Goal: Task Accomplishment & Management: Complete application form

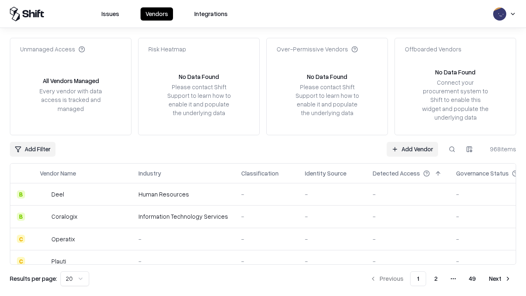
click at [412, 149] on link "Add Vendor" at bounding box center [412, 149] width 51 height 15
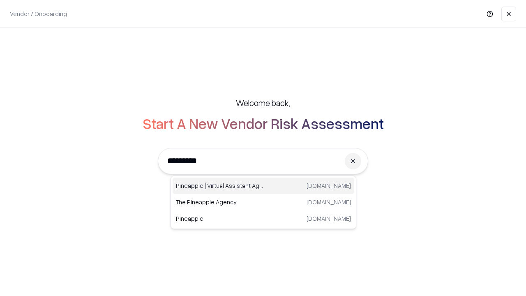
click at [263, 186] on div "Pineapple | Virtual Assistant Agency [DOMAIN_NAME]" at bounding box center [264, 186] width 182 height 16
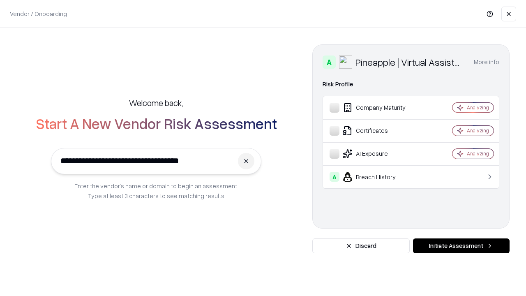
type input "**********"
click at [461, 246] on button "Initiate Assessment" at bounding box center [461, 245] width 97 height 15
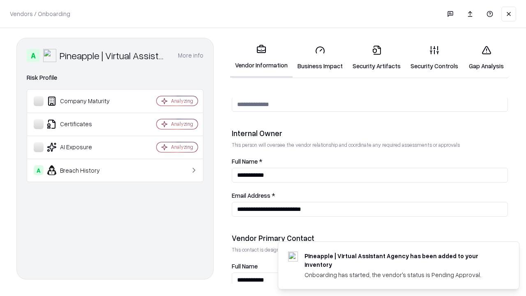
scroll to position [426, 0]
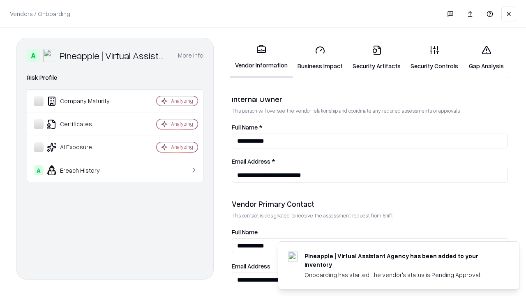
click at [376, 58] on link "Security Artifacts" at bounding box center [377, 58] width 58 height 38
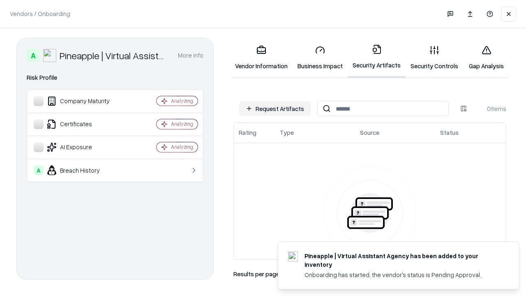
click at [275, 108] on button "Request Artifacts" at bounding box center [275, 108] width 72 height 15
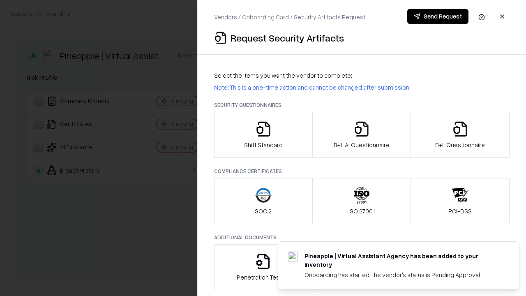
click at [460, 135] on icon "button" at bounding box center [460, 129] width 16 height 16
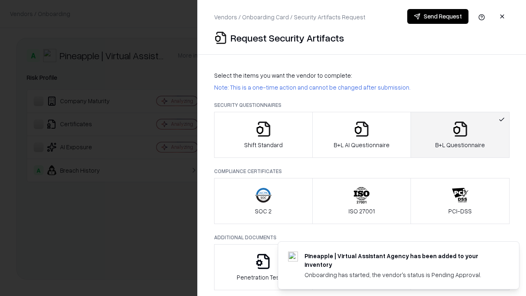
click at [361, 135] on icon "button" at bounding box center [361, 129] width 16 height 16
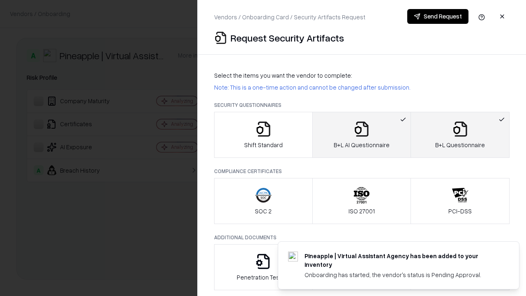
click at [438, 16] on button "Send Request" at bounding box center [437, 16] width 61 height 15
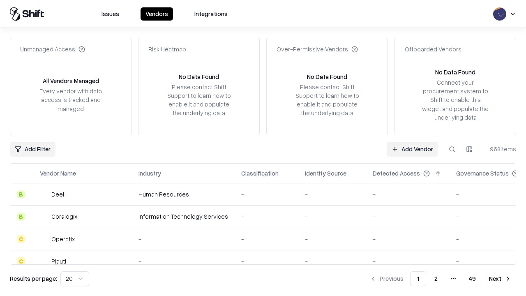
click at [452, 149] on button at bounding box center [452, 149] width 15 height 15
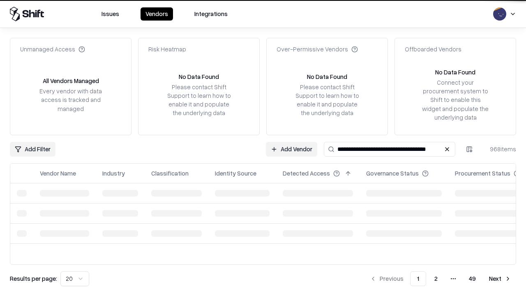
type input "**********"
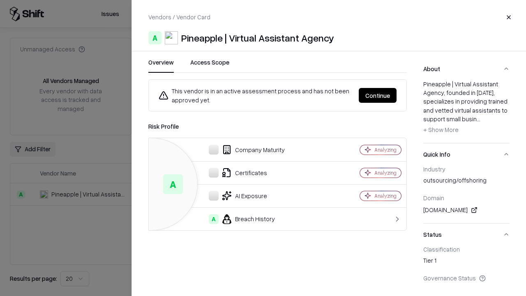
click at [378, 95] on button "Continue" at bounding box center [378, 95] width 38 height 15
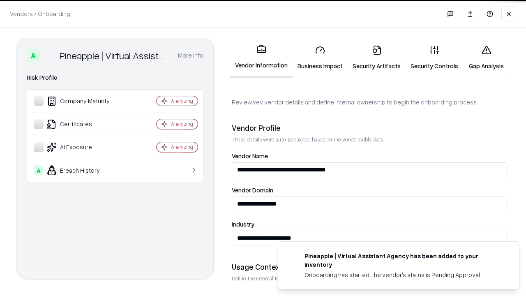
click at [376, 58] on link "Security Artifacts" at bounding box center [377, 58] width 58 height 38
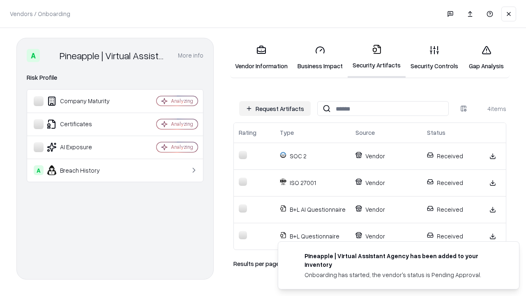
click at [486, 58] on link "Gap Analysis" at bounding box center [486, 58] width 46 height 38
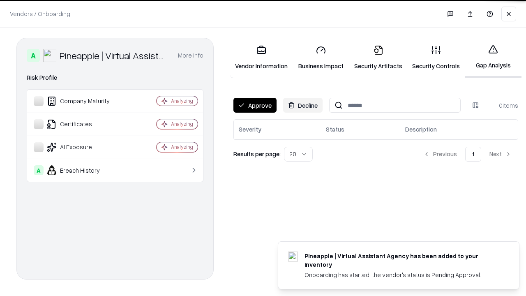
click at [255, 105] on button "Approve" at bounding box center [254, 105] width 43 height 15
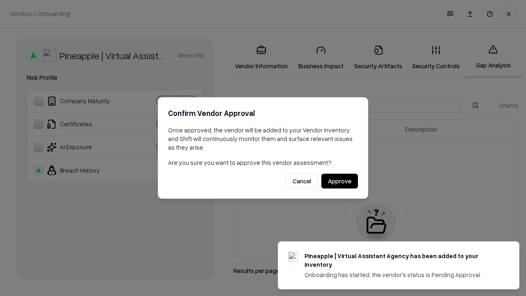
click at [339, 181] on button "Approve" at bounding box center [339, 181] width 37 height 15
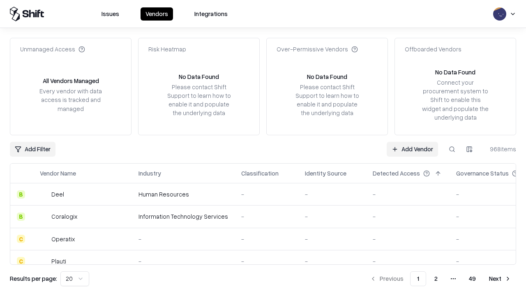
type input "**********"
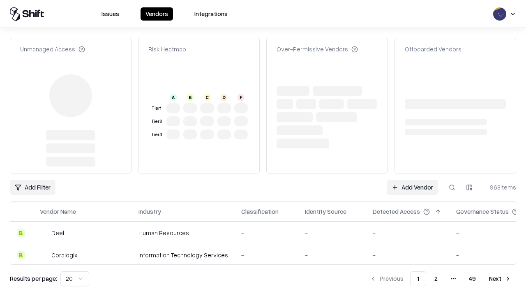
click at [412, 187] on link "Add Vendor" at bounding box center [412, 187] width 51 height 15
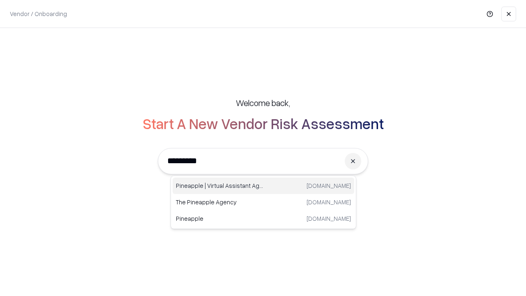
click at [263, 186] on div "Pineapple | Virtual Assistant Agency [DOMAIN_NAME]" at bounding box center [264, 186] width 182 height 16
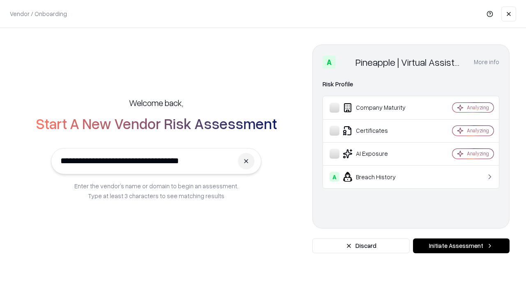
type input "**********"
click at [461, 246] on button "Initiate Assessment" at bounding box center [461, 245] width 97 height 15
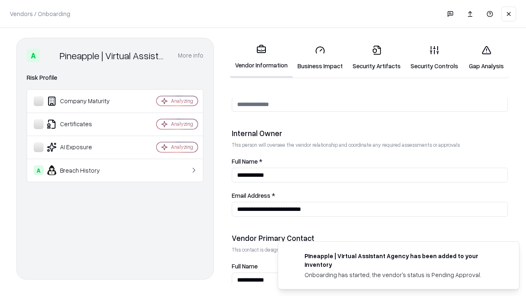
scroll to position [426, 0]
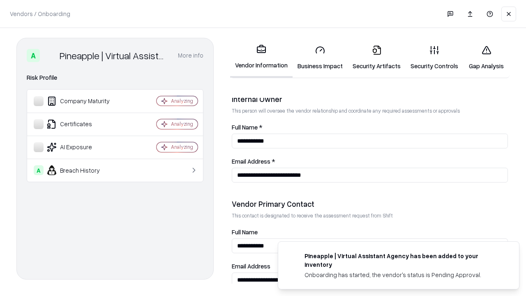
click at [486, 58] on link "Gap Analysis" at bounding box center [486, 58] width 46 height 38
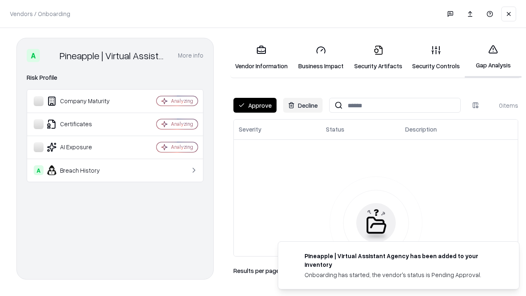
click at [255, 105] on button "Approve" at bounding box center [254, 105] width 43 height 15
